Goal: Information Seeking & Learning: Learn about a topic

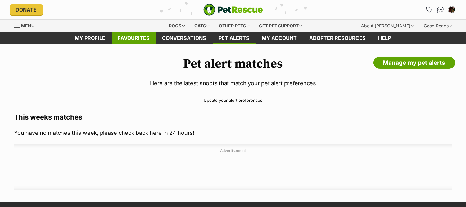
click at [133, 42] on link "Favourites" at bounding box center [134, 38] width 44 height 12
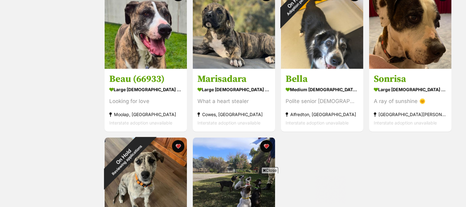
scroll to position [283, 0]
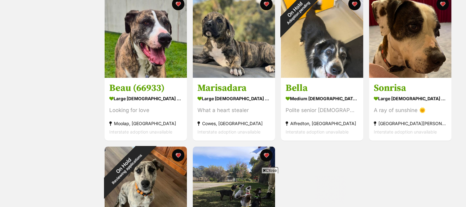
click at [272, 168] on span "Close" at bounding box center [270, 170] width 17 height 6
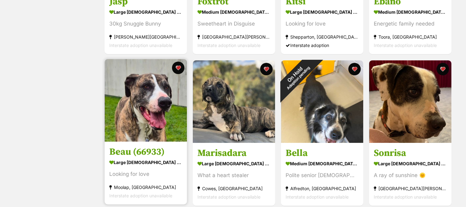
scroll to position [218, 0]
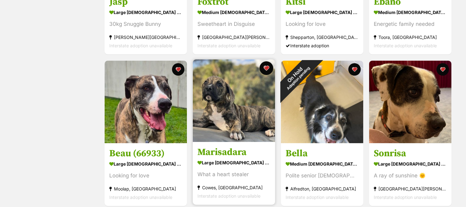
click at [272, 64] on div "Marisadara large female Dog What a heart stealer Cowes, VIC Interstate adoption…" at bounding box center [234, 132] width 84 height 146
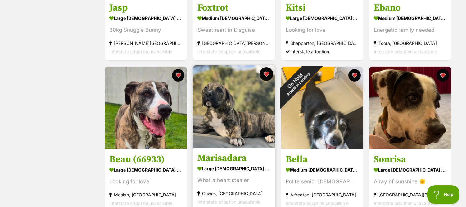
scroll to position [0, 0]
click at [270, 74] on button "favourite" at bounding box center [267, 74] width 14 height 14
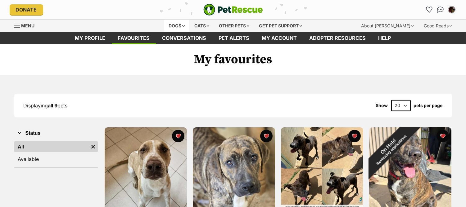
click at [177, 23] on div "Dogs" at bounding box center [176, 26] width 25 height 12
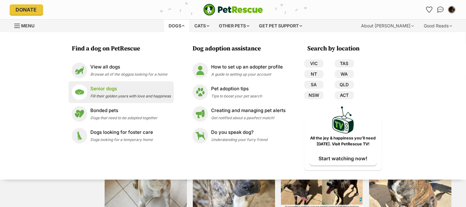
click at [99, 88] on p "Senior dogs" at bounding box center [130, 88] width 80 height 7
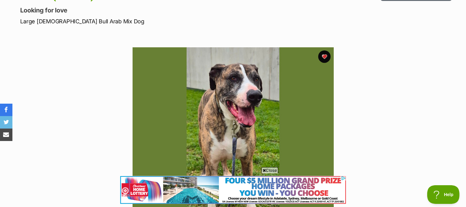
scroll to position [82, 0]
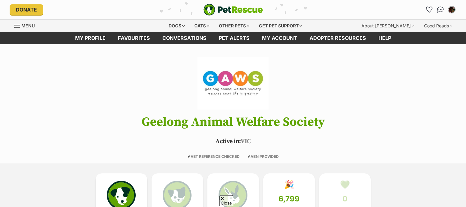
click at [84, 163] on div "34 dogs listed 0 cats listed 0 other pets listed 🎉 6,799 total pets adopted (al…" at bounding box center [233, 198] width 466 height 71
click at [119, 179] on img at bounding box center [121, 193] width 29 height 29
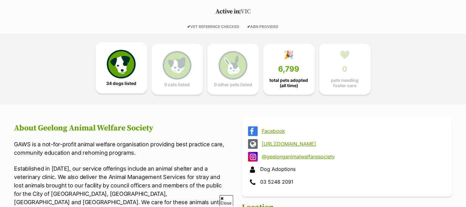
scroll to position [130, 0]
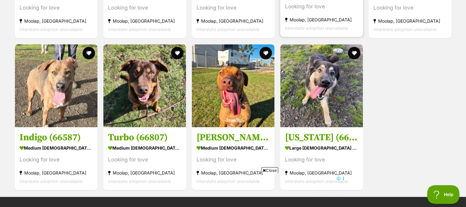
scroll to position [1549, 0]
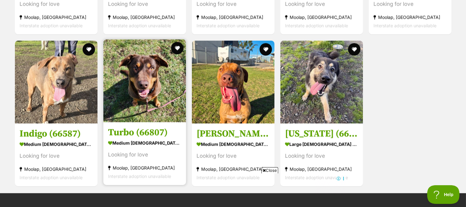
click at [141, 79] on img at bounding box center [144, 80] width 83 height 83
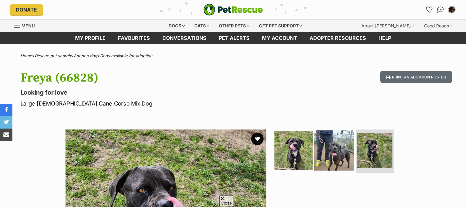
click at [341, 130] on img at bounding box center [335, 150] width 40 height 40
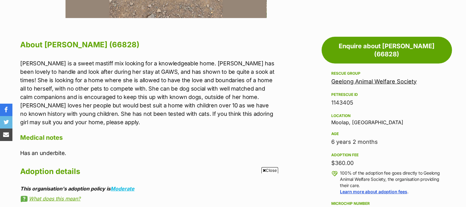
scroll to position [367, 0]
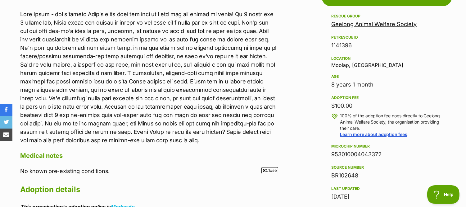
scroll to position [361, 0]
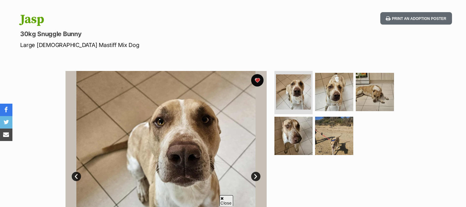
click at [312, 147] on ul at bounding box center [336, 115] width 127 height 88
click at [342, 145] on img at bounding box center [335, 136] width 40 height 40
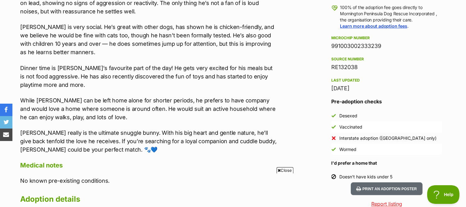
scroll to position [478, 0]
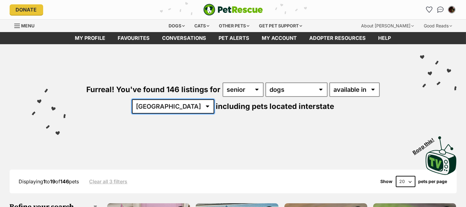
click at [176, 108] on select "Australia ACT NSW NT QLD SA TAS VIC WA" at bounding box center [173, 106] width 82 height 14
select select "VIC"
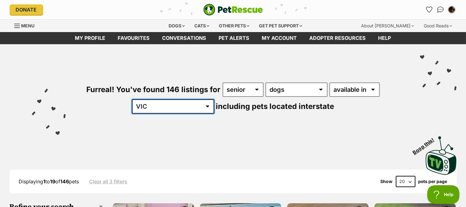
click at [152, 99] on select "Australia ACT NSW NT QLD SA TAS VIC WA" at bounding box center [173, 106] width 82 height 14
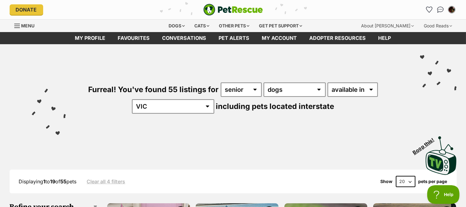
select select "disabled"
click at [328, 82] on select "available in located in" at bounding box center [353, 89] width 50 height 14
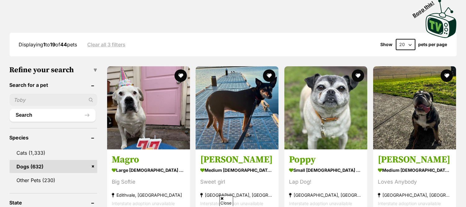
click at [404, 48] on select "20 40 60" at bounding box center [406, 44] width 20 height 11
select select "60"
click at [396, 39] on select "20 40 60" at bounding box center [406, 44] width 20 height 11
click at [404, 43] on select "20 40 60" at bounding box center [406, 44] width 20 height 11
click at [396, 39] on select "20 40 60" at bounding box center [406, 44] width 20 height 11
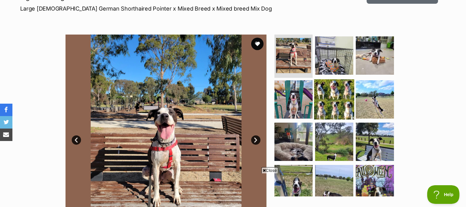
click at [341, 94] on img at bounding box center [335, 99] width 40 height 40
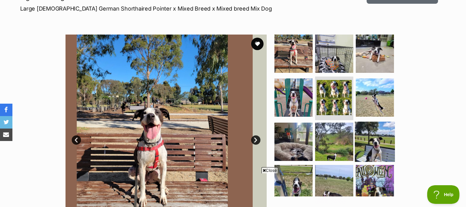
click at [366, 141] on img at bounding box center [375, 142] width 40 height 40
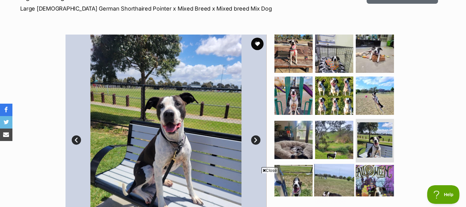
click at [352, 164] on img at bounding box center [335, 184] width 40 height 40
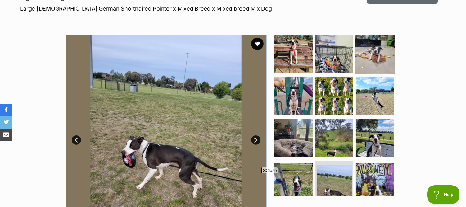
click at [368, 57] on img at bounding box center [375, 53] width 40 height 40
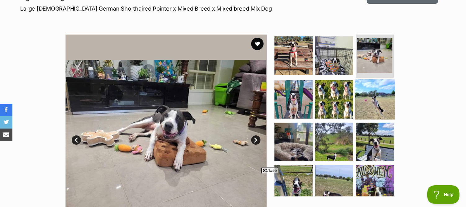
click at [370, 90] on img at bounding box center [375, 99] width 40 height 40
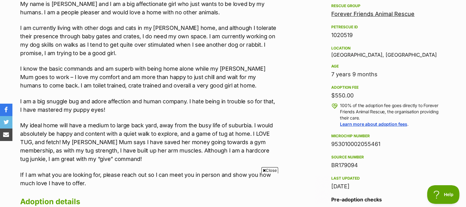
scroll to position [372, 0]
